Goal: Information Seeking & Learning: Learn about a topic

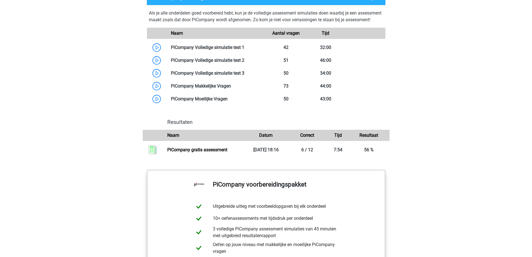
scroll to position [531, 0]
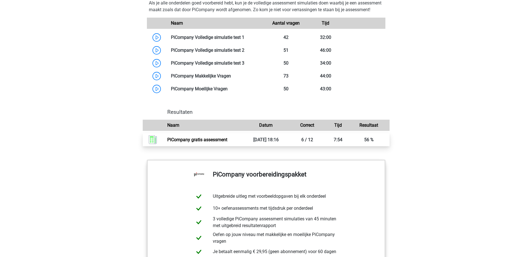
click at [205, 142] on link "PiCompany gratis assessment" at bounding box center [197, 139] width 60 height 5
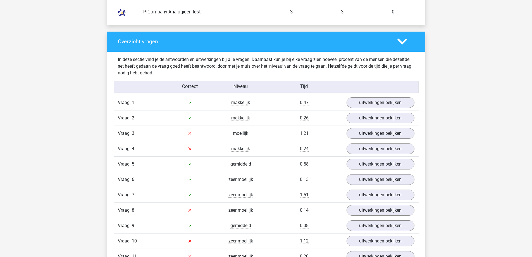
scroll to position [587, 0]
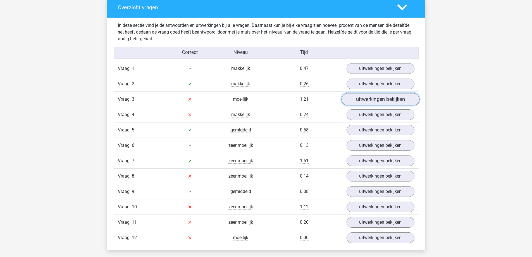
click at [368, 99] on link "uitwerkingen bekijken" at bounding box center [381, 99] width 78 height 12
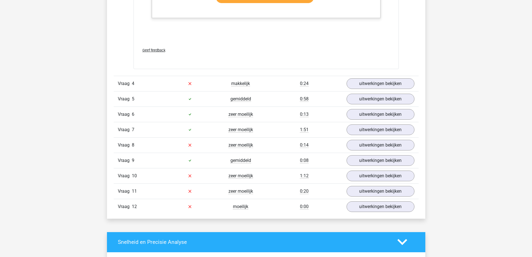
scroll to position [1202, 0]
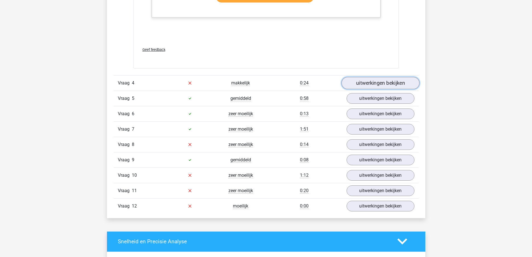
click at [377, 82] on link "uitwerkingen bekijken" at bounding box center [381, 83] width 78 height 12
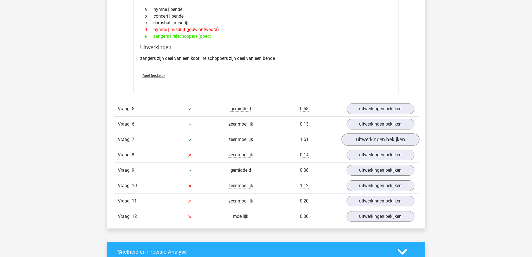
scroll to position [1314, 0]
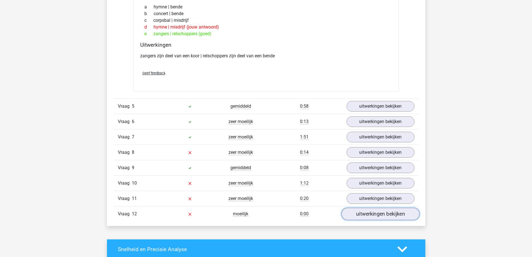
click at [377, 213] on link "uitwerkingen bekijken" at bounding box center [381, 214] width 78 height 12
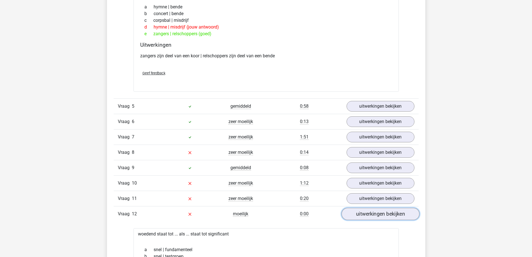
click at [377, 213] on link "uitwerkingen bekijken" at bounding box center [381, 214] width 78 height 12
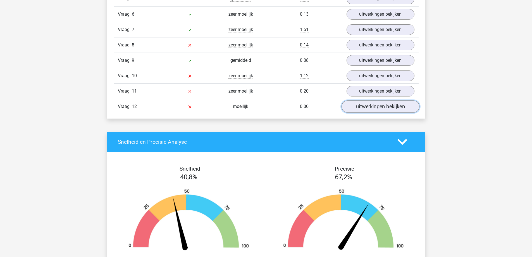
scroll to position [1426, 0]
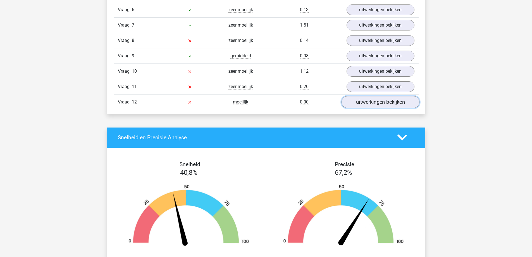
click at [381, 102] on link "uitwerkingen bekijken" at bounding box center [381, 102] width 78 height 12
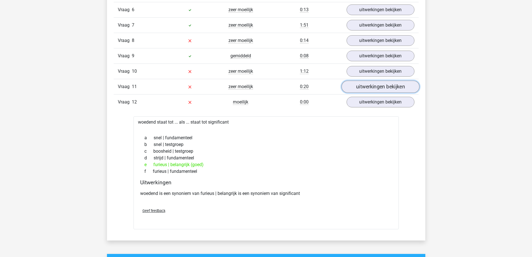
click at [377, 86] on link "uitwerkingen bekijken" at bounding box center [381, 87] width 78 height 12
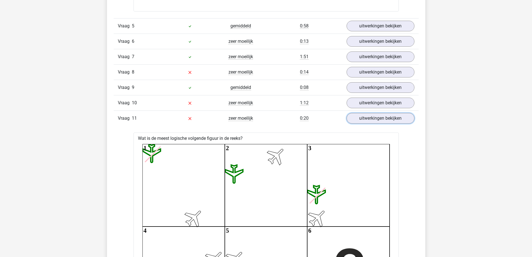
scroll to position [1370, 0]
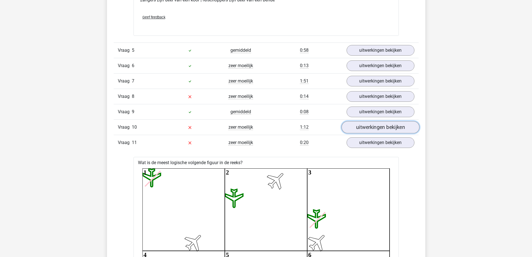
click at [374, 127] on link "uitwerkingen bekijken" at bounding box center [381, 127] width 78 height 12
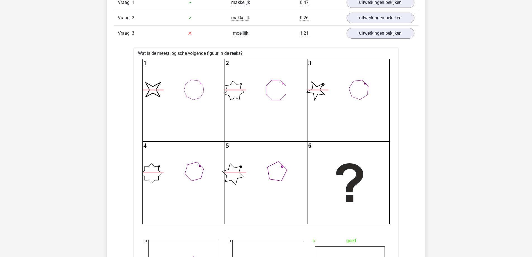
scroll to position [587, 0]
